Goal: Contribute content

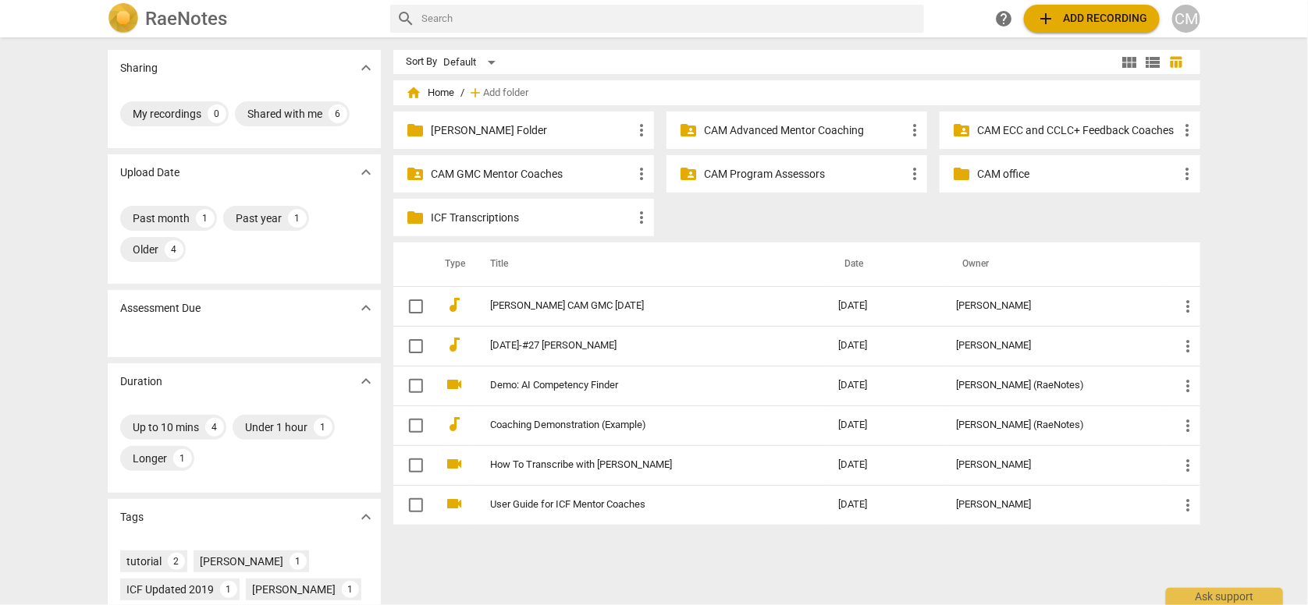
click at [1049, 133] on p "CAM ECC and CCLC+ Feedback Coaches" at bounding box center [1077, 131] width 201 height 16
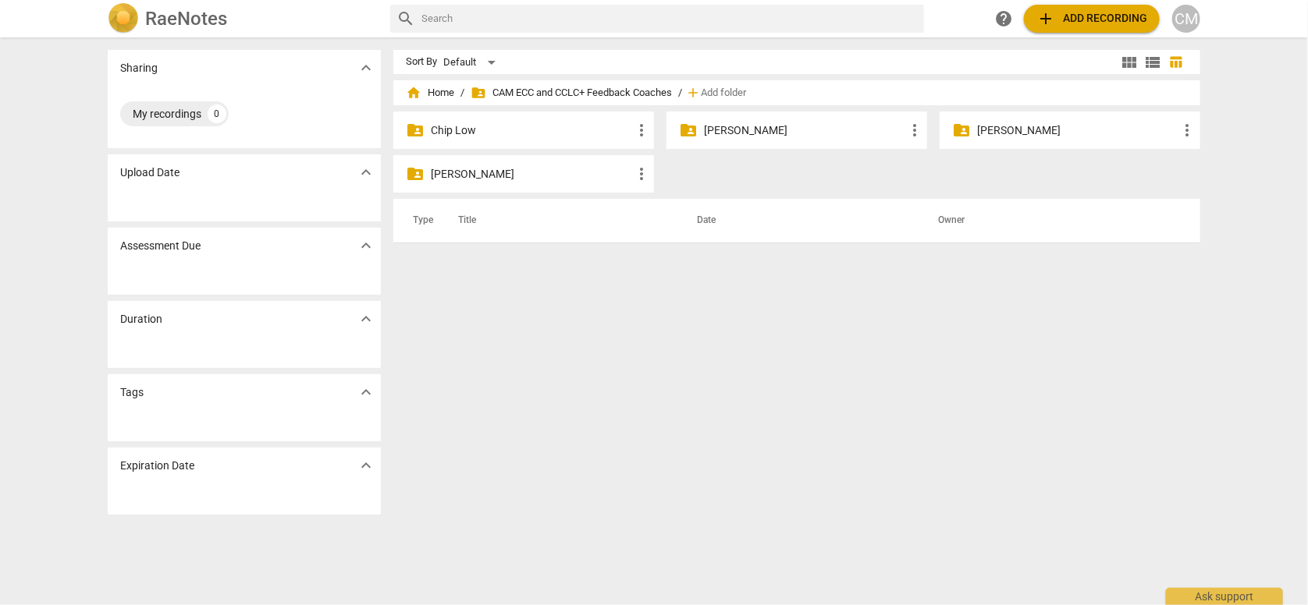
click at [440, 178] on p "[PERSON_NAME]" at bounding box center [531, 174] width 201 height 16
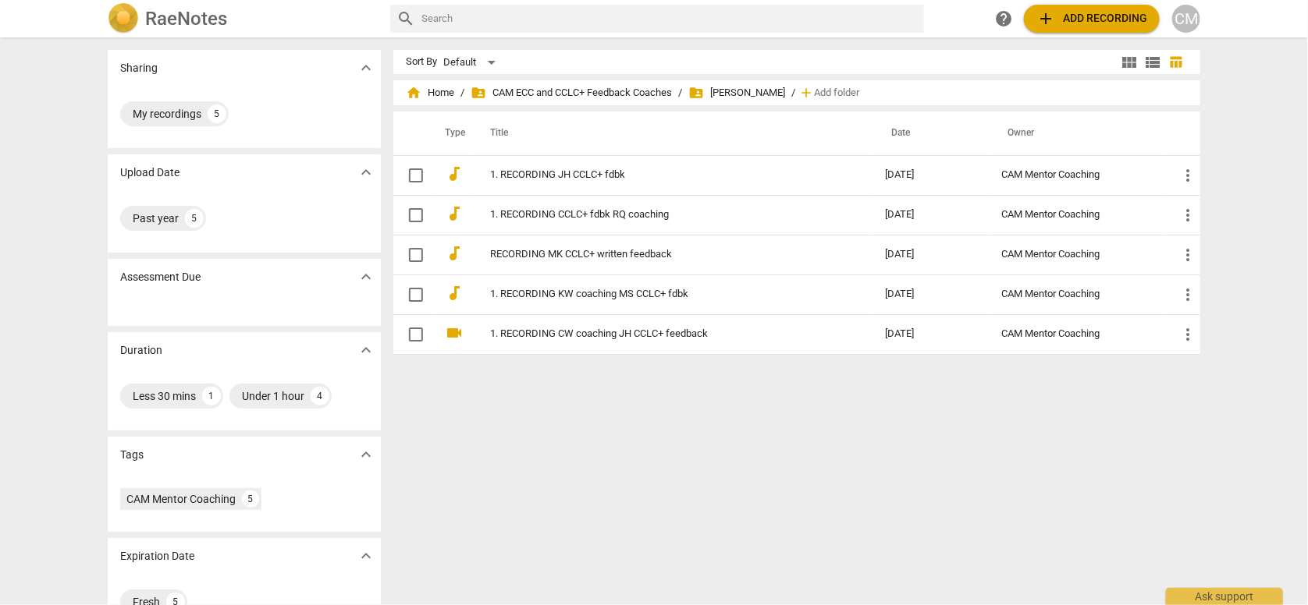
click at [1095, 12] on span "add Add recording" at bounding box center [1091, 18] width 111 height 19
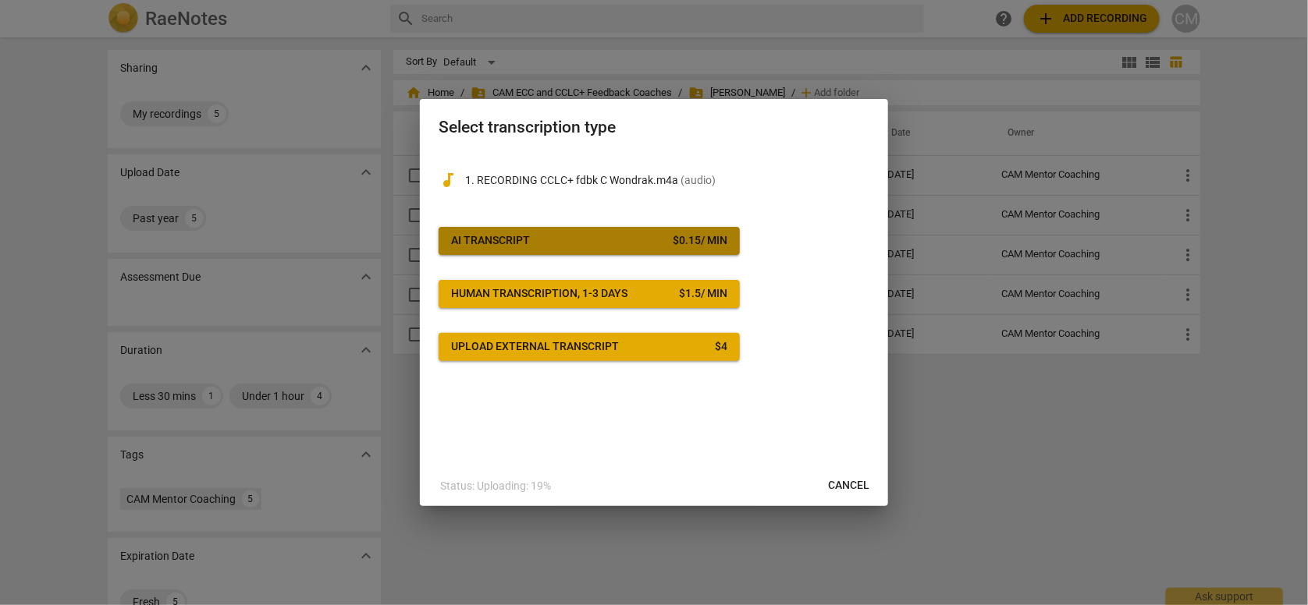
click at [565, 235] on span "AI Transcript $ 0.15 / min" at bounding box center [589, 241] width 276 height 16
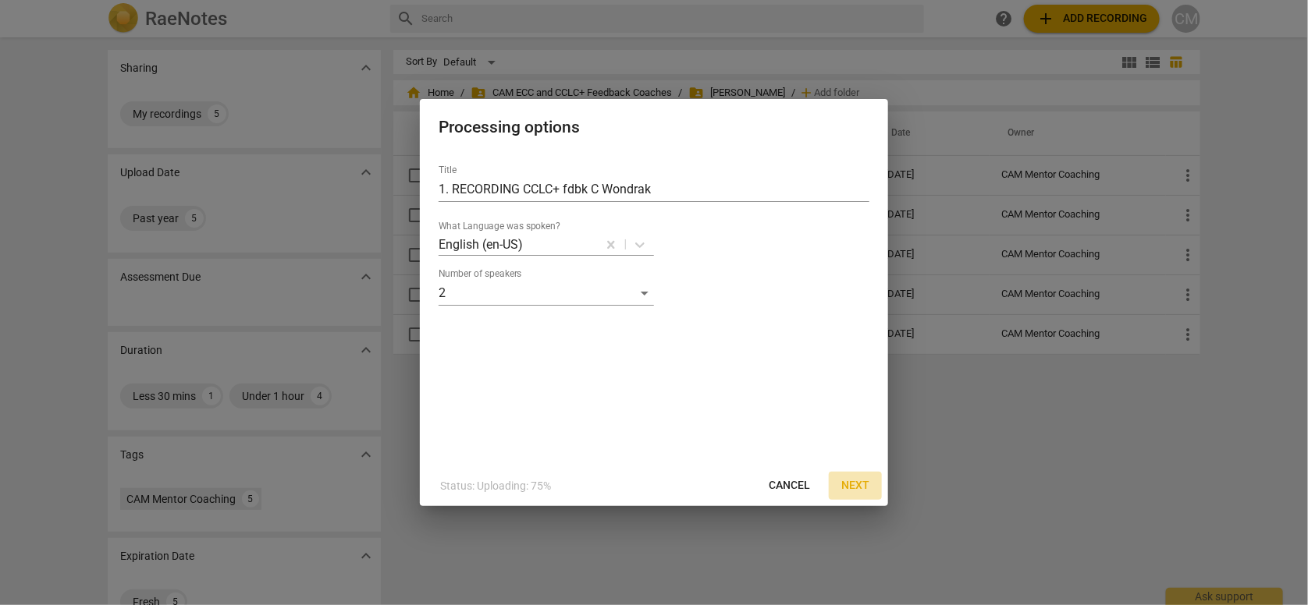
drag, startPoint x: 846, startPoint y: 494, endPoint x: 855, endPoint y: 488, distance: 10.8
click at [847, 494] on button "Next" at bounding box center [855, 486] width 53 height 28
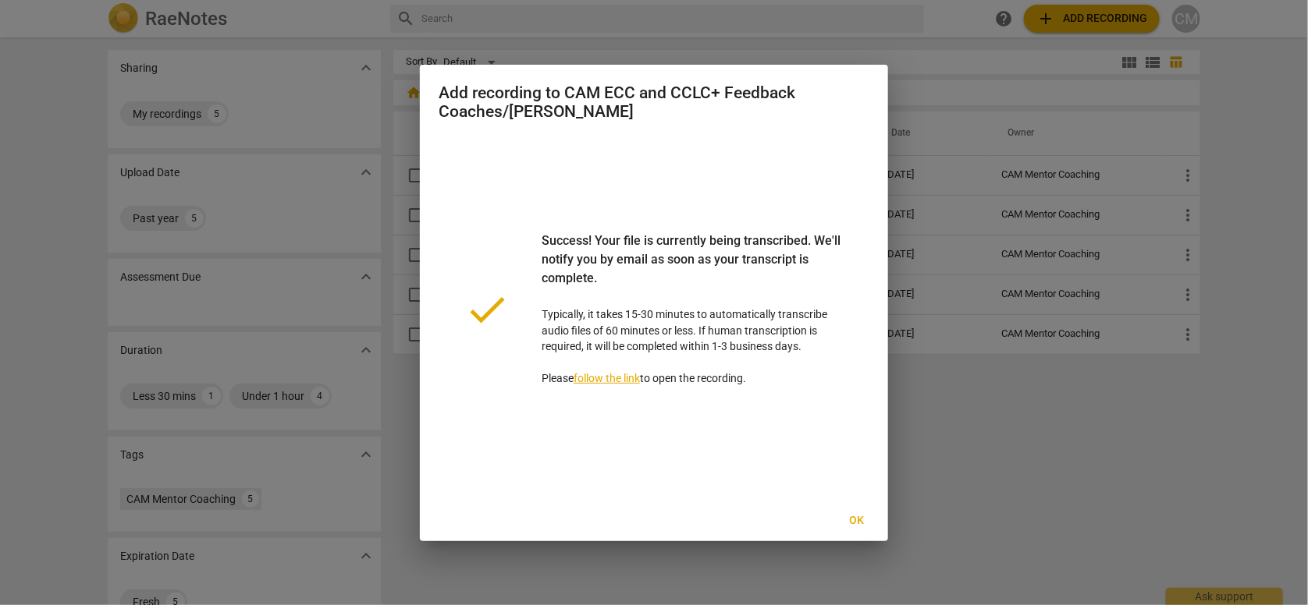
drag, startPoint x: 861, startPoint y: 525, endPoint x: 870, endPoint y: 523, distance: 9.7
click at [860, 525] on span "Ok" at bounding box center [856, 521] width 25 height 16
